Goal: Information Seeking & Learning: Learn about a topic

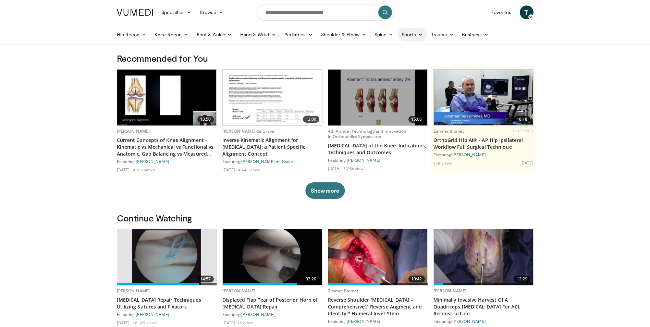
click at [419, 34] on icon at bounding box center [420, 34] width 5 height 5
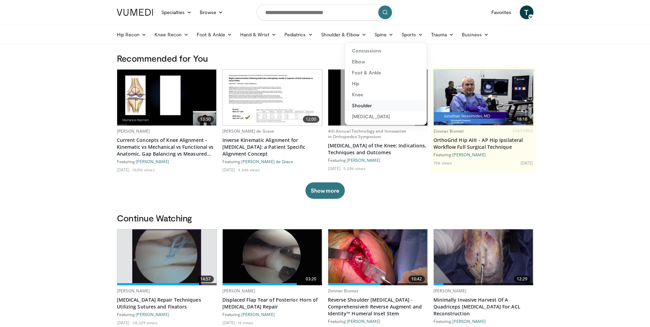
click at [362, 105] on link "Shoulder" at bounding box center [386, 105] width 82 height 11
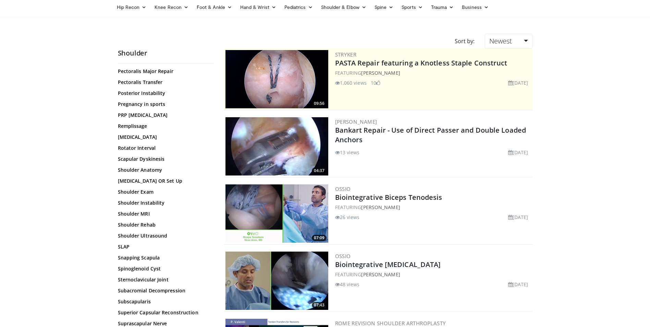
scroll to position [69, 0]
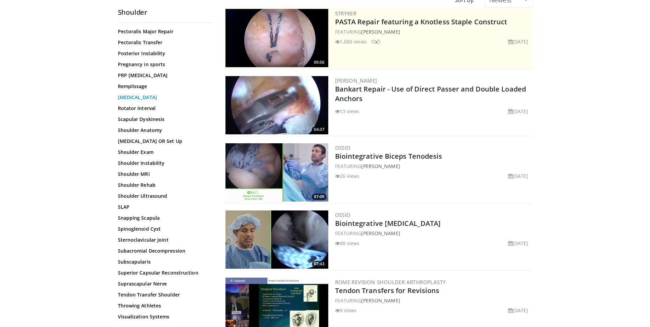
click at [140, 97] on link "[MEDICAL_DATA]" at bounding box center [164, 97] width 93 height 7
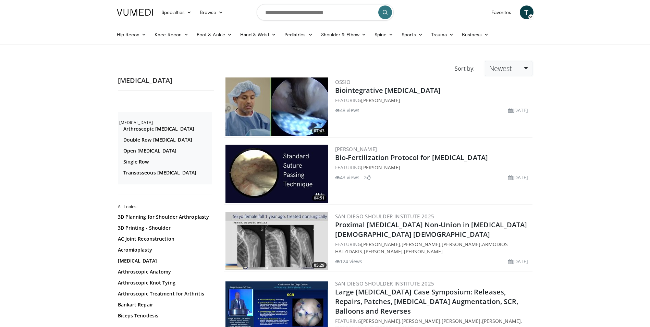
click at [531, 69] on link "Newest" at bounding box center [508, 68] width 47 height 15
click at [518, 84] on link "Relevance" at bounding box center [512, 85] width 54 height 11
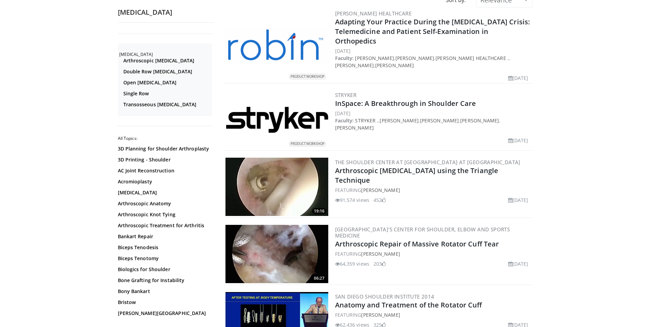
scroll to position [103, 0]
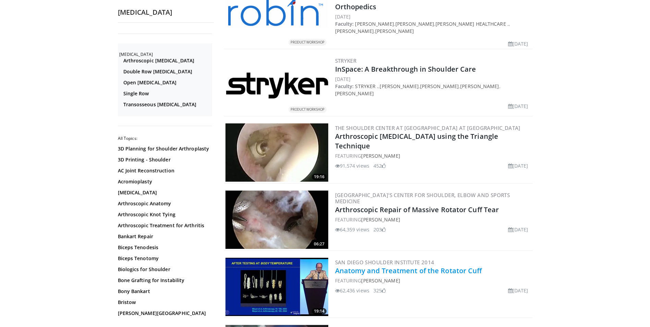
click at [423, 266] on link "Anatomy and Treatment of the Rotator Cuff" at bounding box center [408, 270] width 147 height 9
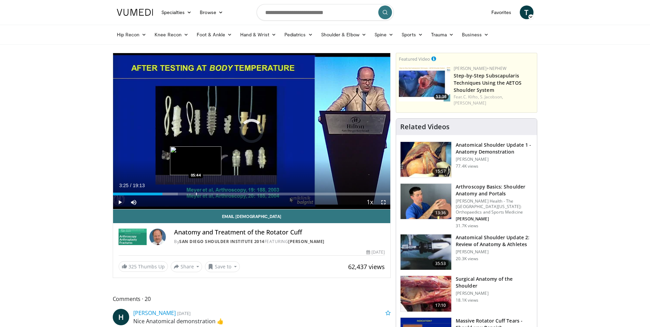
click at [195, 193] on div "Loaded : 23.22% 03:25 05:44" at bounding box center [252, 194] width 278 height 3
click at [251, 194] on div "Progress Bar" at bounding box center [251, 194] width 1 height 3
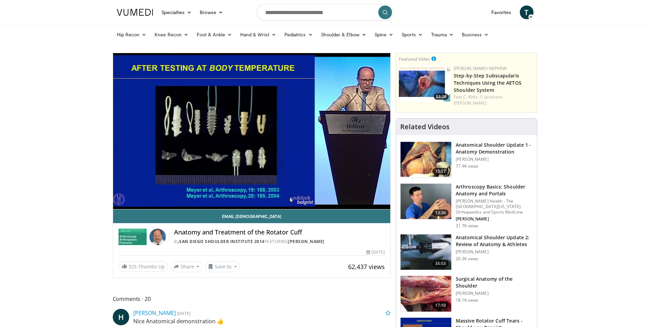
click at [482, 146] on h3 "Anatomical Shoulder Update 1 - Anatomy Demonstration" at bounding box center [494, 149] width 77 height 14
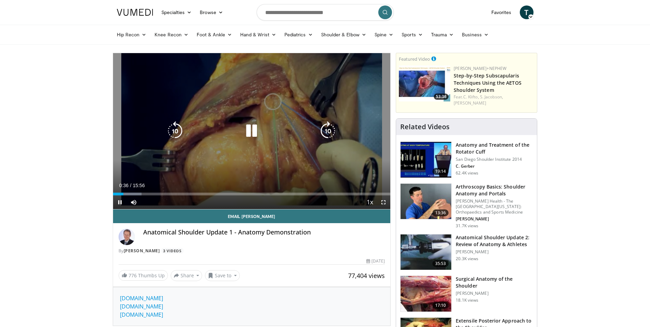
click at [249, 135] on icon "Video Player" at bounding box center [251, 130] width 19 height 19
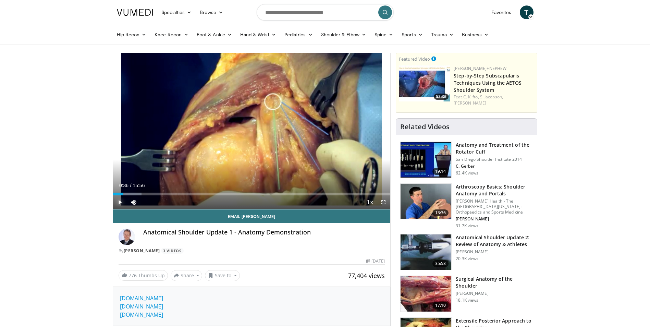
click at [121, 203] on span "Video Player" at bounding box center [120, 202] width 14 height 14
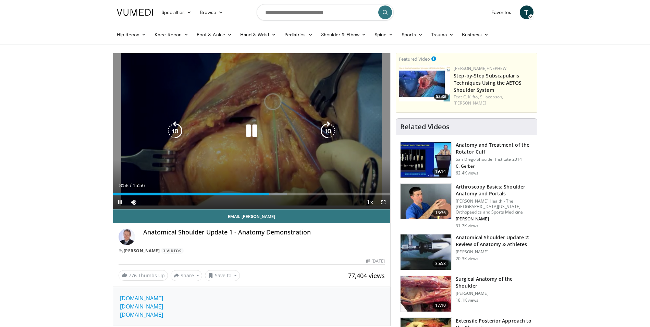
click at [255, 127] on icon "Video Player" at bounding box center [251, 130] width 19 height 19
click at [252, 131] on icon "Video Player" at bounding box center [251, 130] width 19 height 19
click at [249, 128] on icon "Video Player" at bounding box center [251, 130] width 19 height 19
click at [252, 133] on icon "Video Player" at bounding box center [251, 130] width 19 height 19
click at [250, 130] on icon "Video Player" at bounding box center [251, 130] width 19 height 19
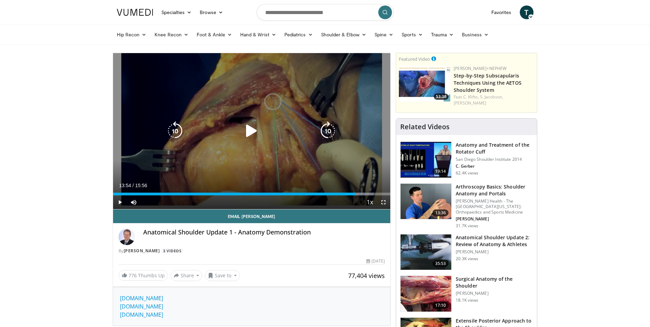
click at [245, 126] on icon "Video Player" at bounding box center [251, 130] width 19 height 19
click at [250, 131] on icon "Video Player" at bounding box center [251, 130] width 19 height 19
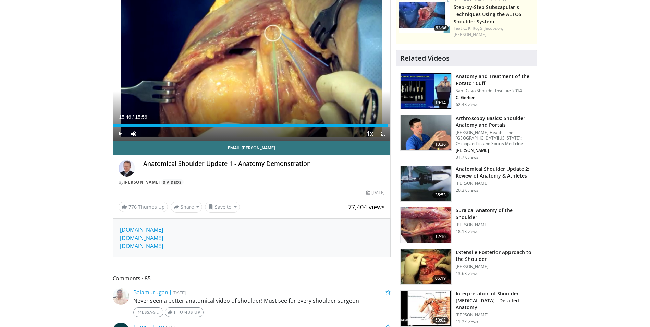
scroll to position [137, 0]
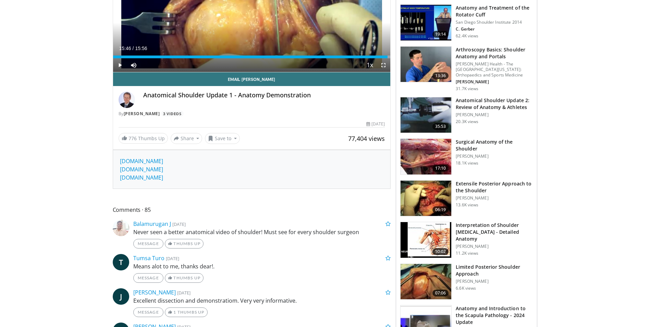
click at [490, 228] on h3 "Interpretation of Shoulder MRI - Detailed Anatomy" at bounding box center [494, 232] width 77 height 21
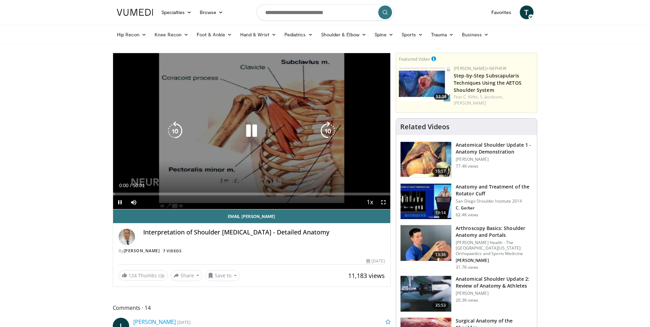
click at [254, 131] on icon "Video Player" at bounding box center [251, 130] width 19 height 19
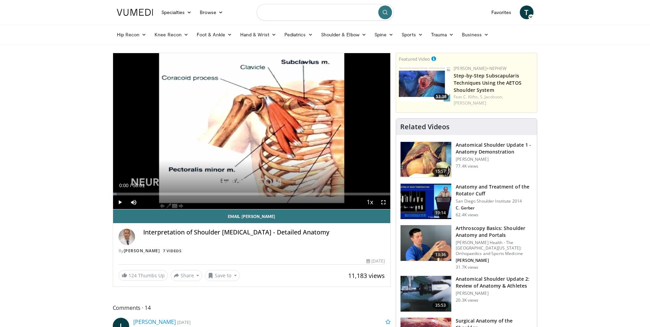
click at [336, 12] on input "Search topics, interventions" at bounding box center [325, 12] width 137 height 16
click at [327, 32] on span "knee mri systematic interpretation: supplemental cases" at bounding box center [328, 38] width 115 height 14
type input "**********"
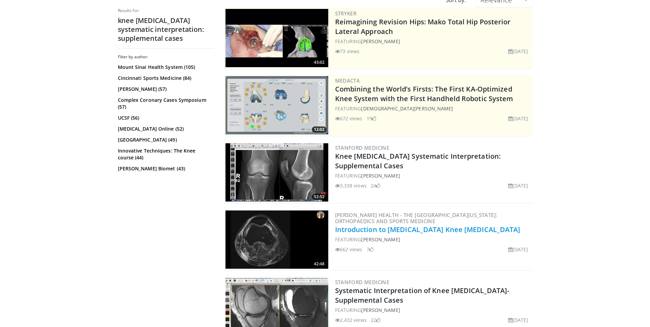
scroll to position [103, 0]
